Goal: Transaction & Acquisition: Purchase product/service

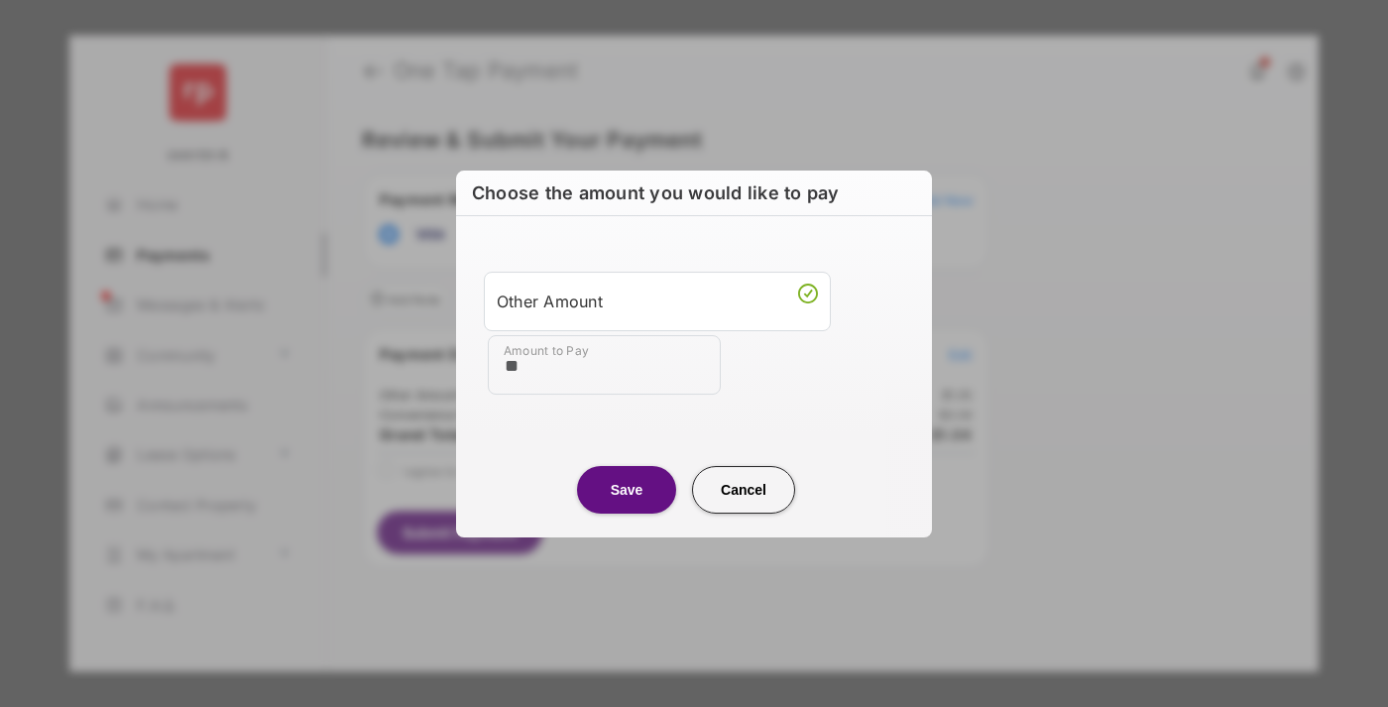
type input "**"
click at [627, 489] on button "Save" at bounding box center [626, 490] width 99 height 48
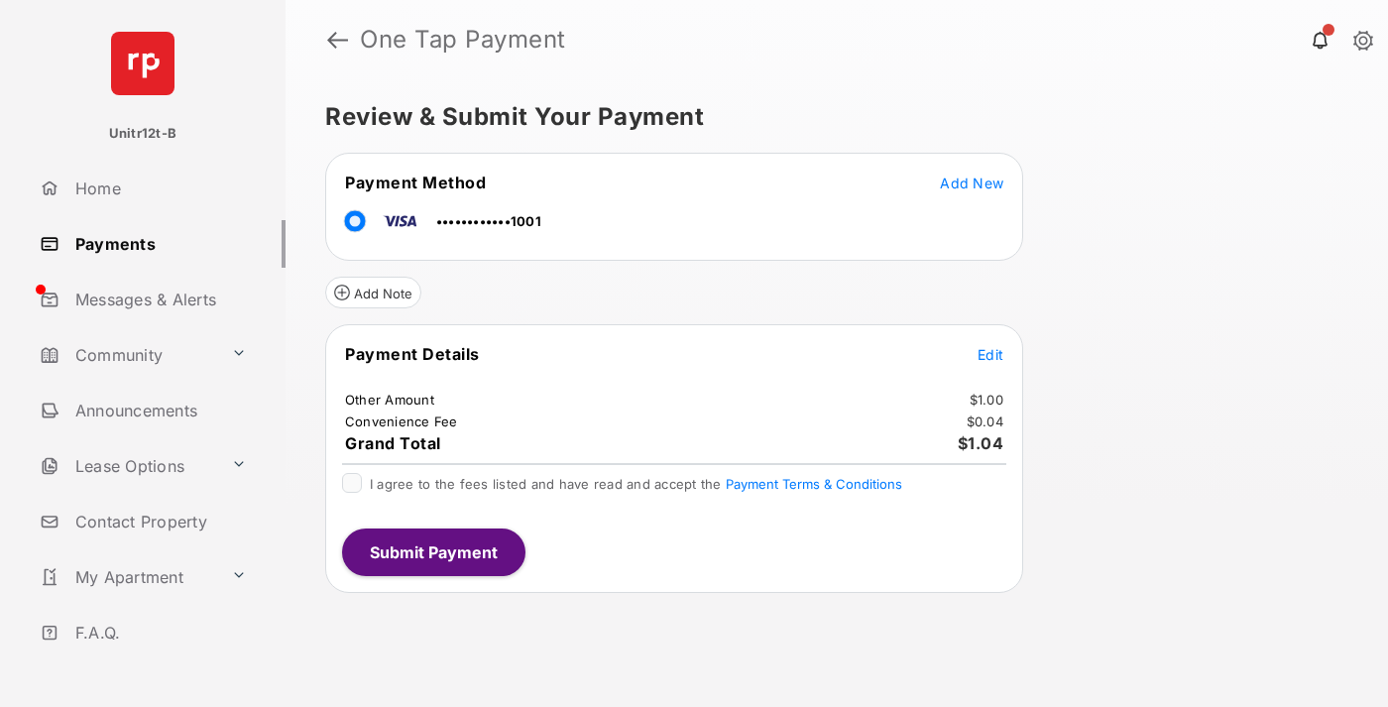
click at [432, 551] on button "Submit Payment" at bounding box center [433, 552] width 183 height 48
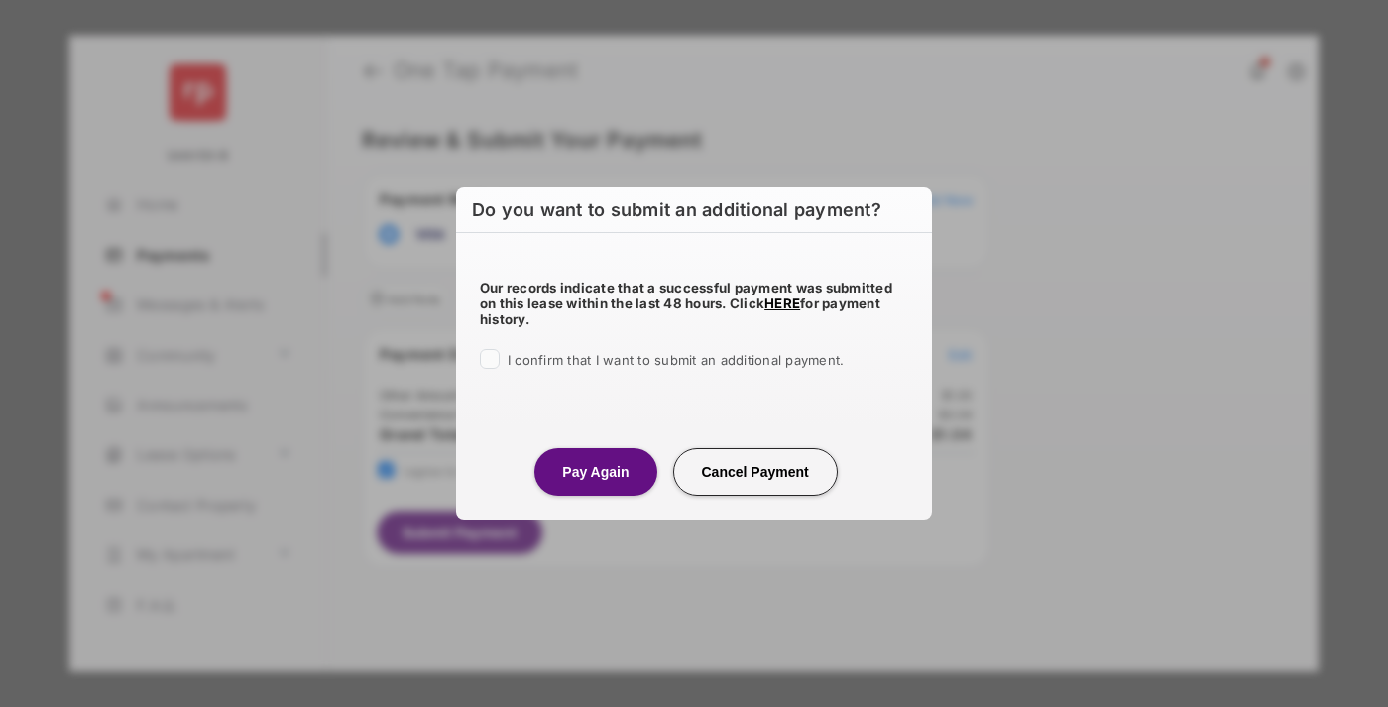
click at [595, 471] on button "Pay Again" at bounding box center [595, 472] width 122 height 48
